Goal: Find specific page/section: Find specific page/section

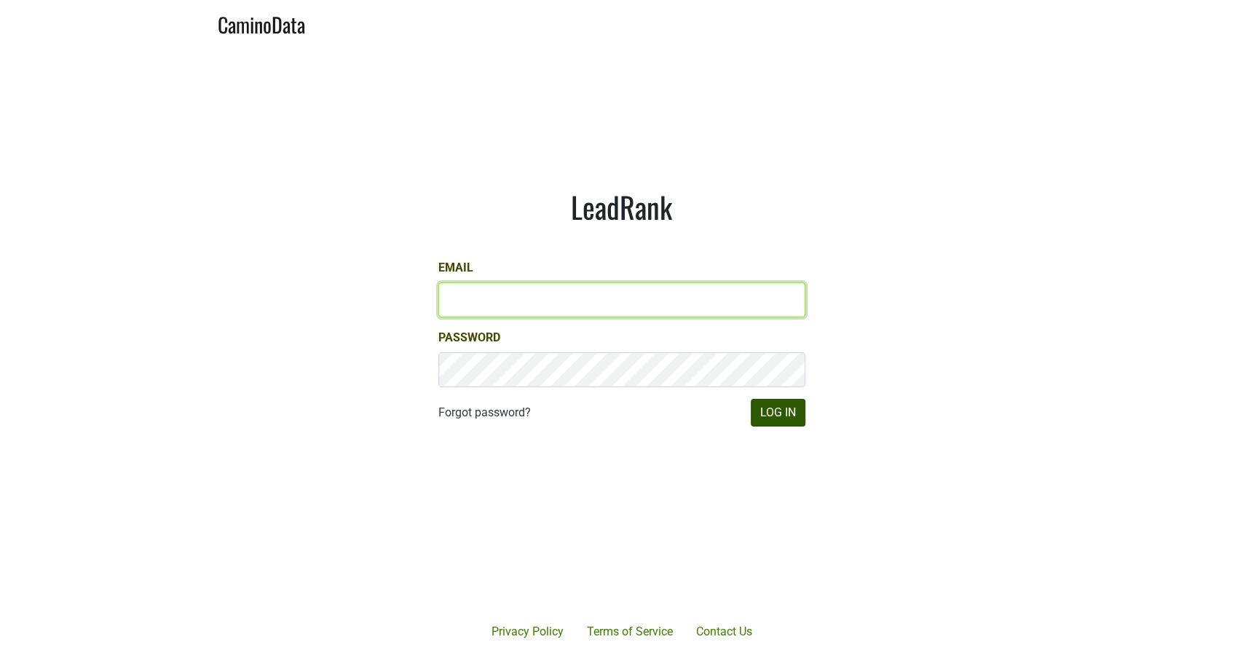
type input "[PERSON_NAME][EMAIL_ADDRESS][DOMAIN_NAME]"
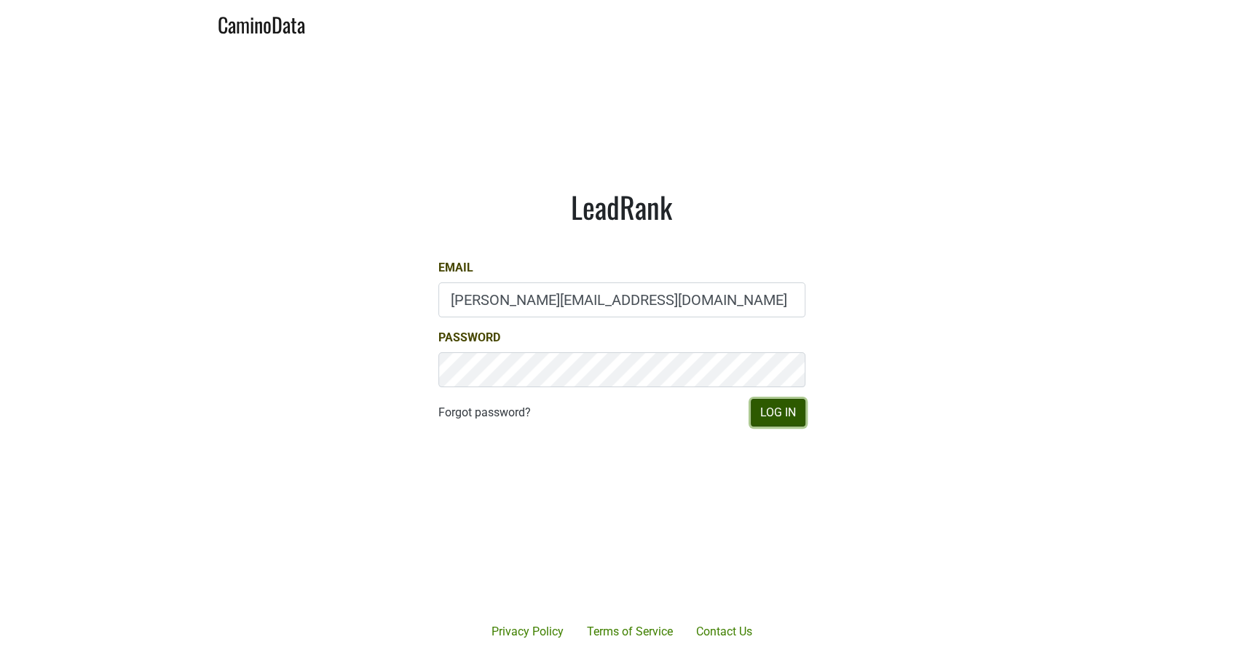
click at [781, 416] on button "Log In" at bounding box center [778, 413] width 55 height 28
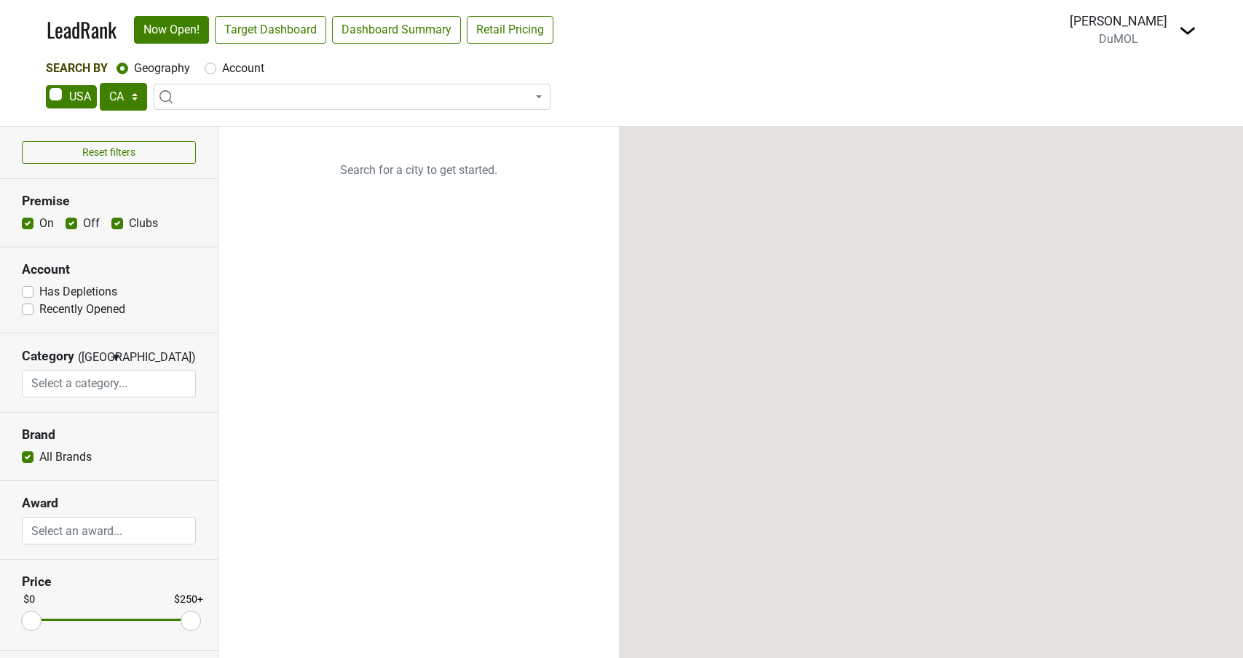
select select "CA"
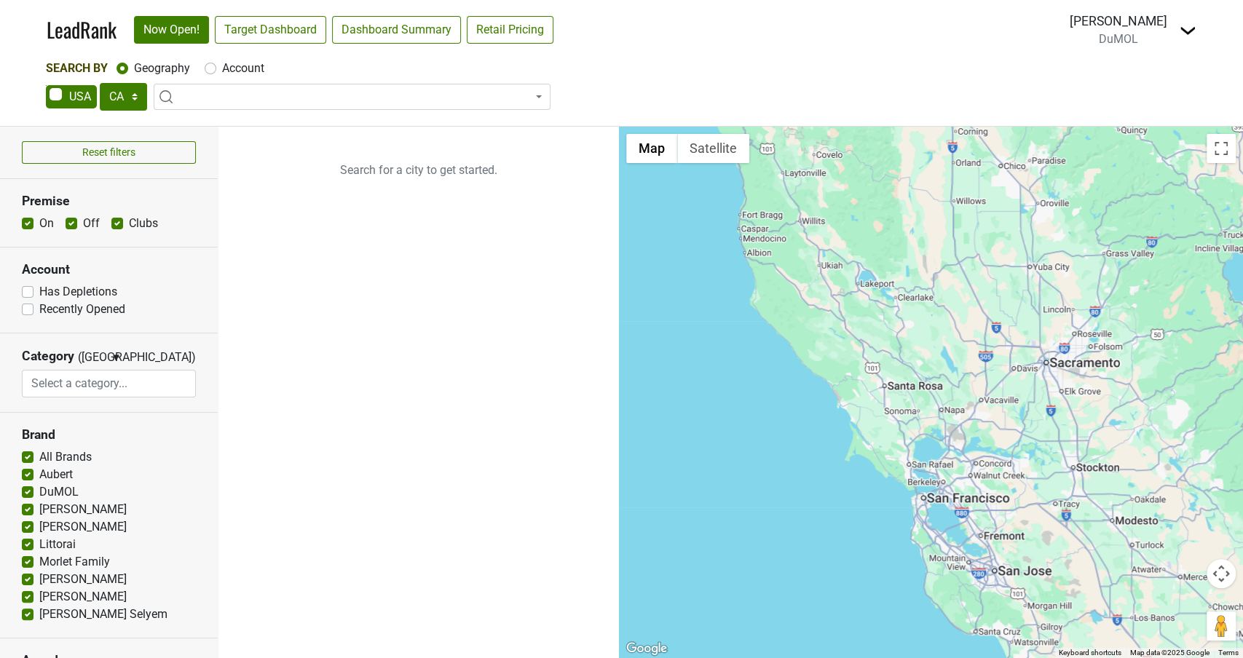
click at [222, 71] on label "Account" at bounding box center [243, 68] width 42 height 17
click at [210, 71] on input "Account" at bounding box center [211, 67] width 12 height 15
radio input "true"
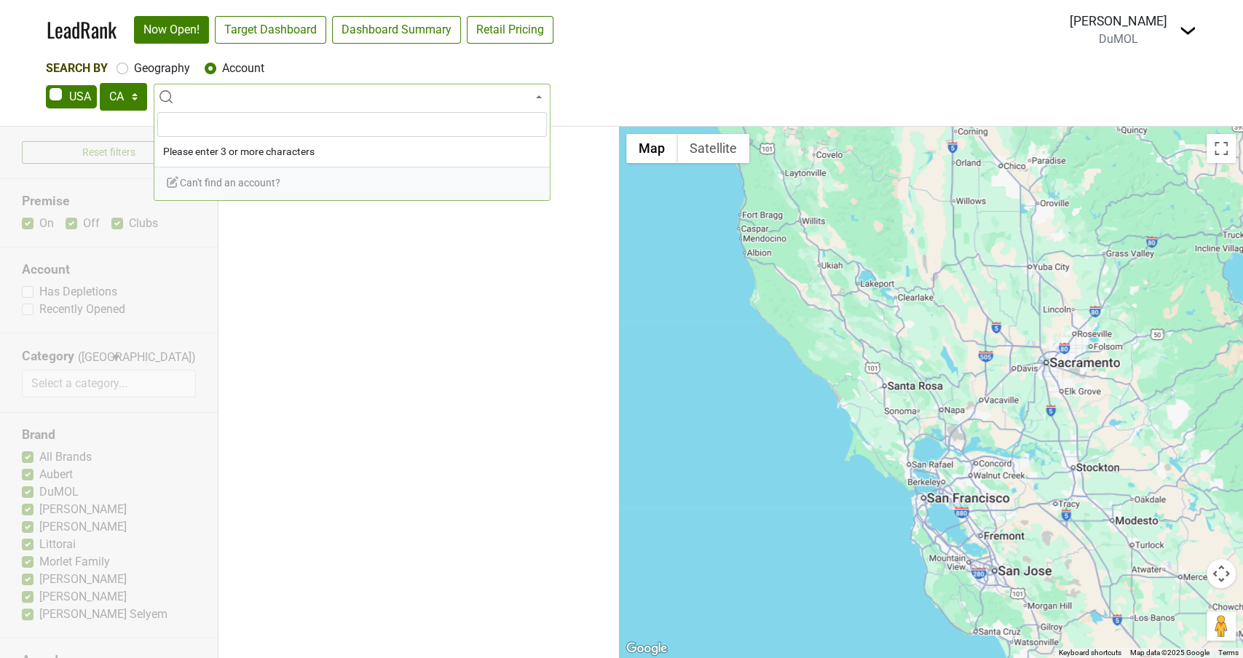
click at [205, 114] on input "search" at bounding box center [352, 124] width 390 height 25
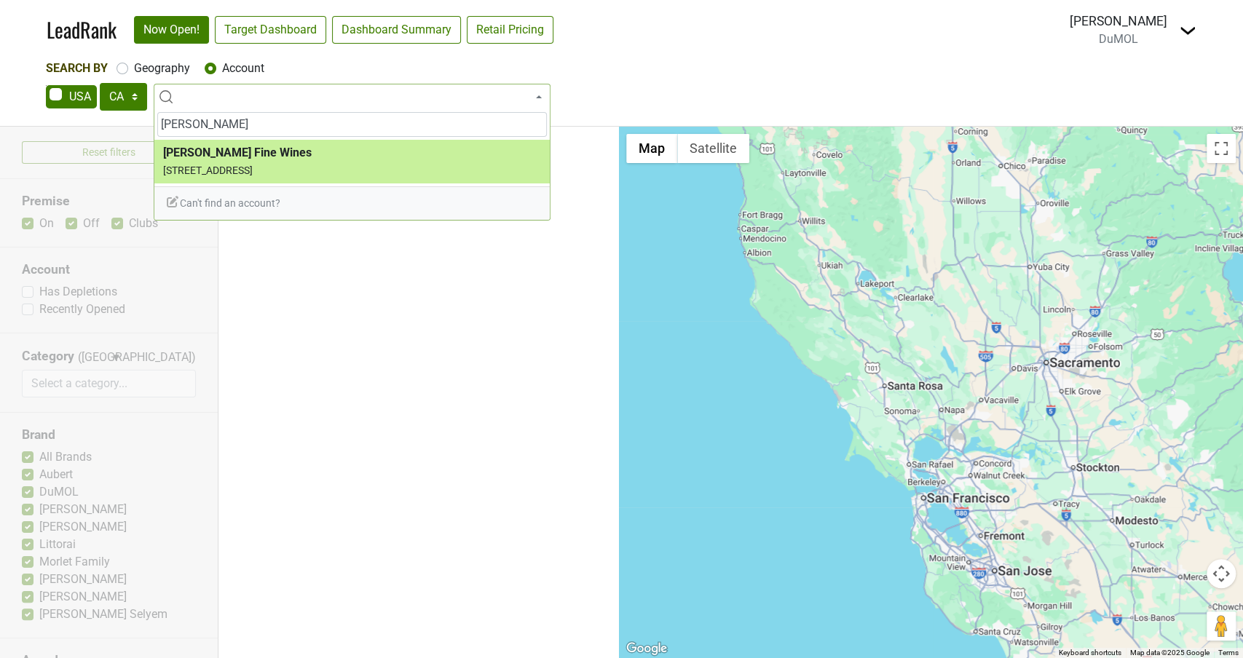
type input "JJ B"
select select "21175"
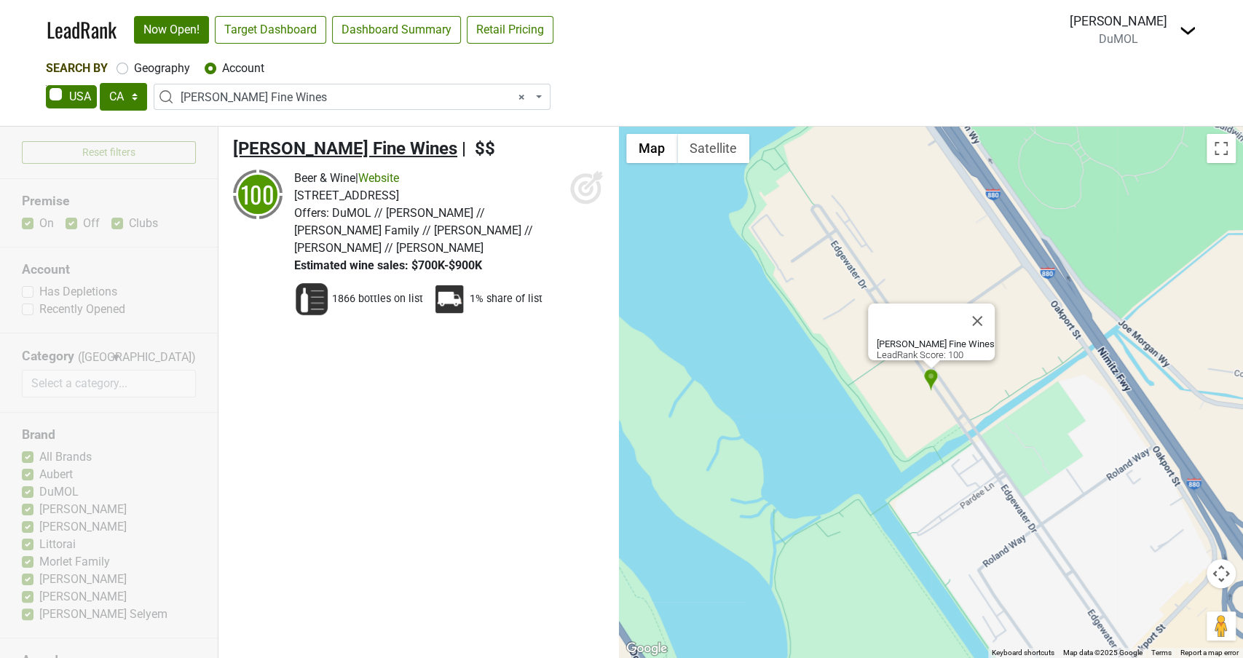
click at [317, 147] on span "JJ Buckley Fine Wines" at bounding box center [345, 148] width 224 height 20
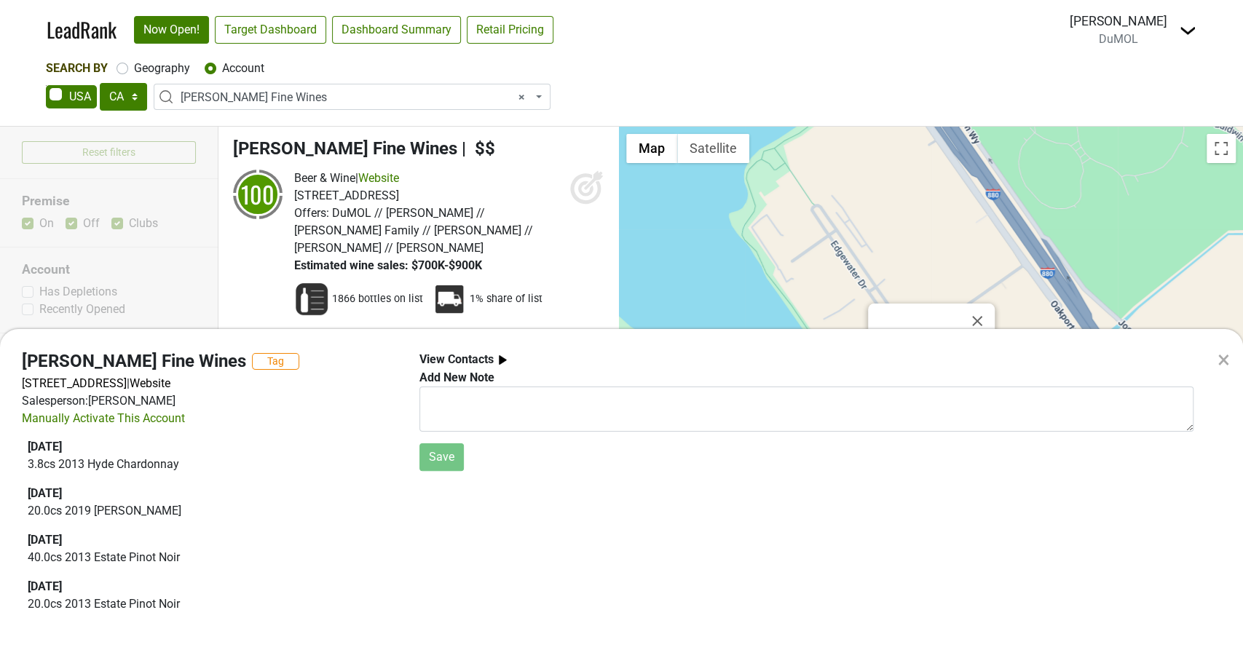
scroll to position [6152, 0]
